Goal: Task Accomplishment & Management: Manage account settings

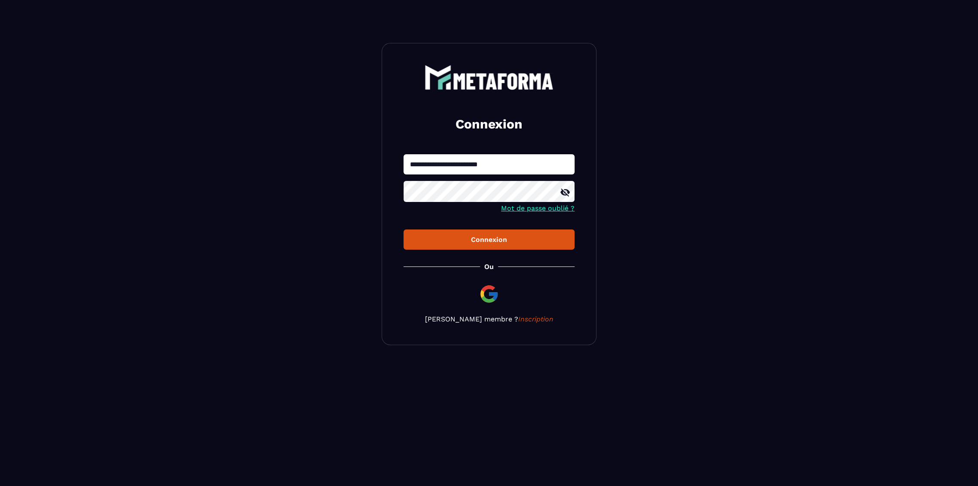
click at [471, 169] on input "**********" at bounding box center [489, 164] width 171 height 20
type input "*"
type input "**********"
click at [404, 230] on button "Connexion" at bounding box center [489, 240] width 171 height 20
